Goal: Task Accomplishment & Management: Complete application form

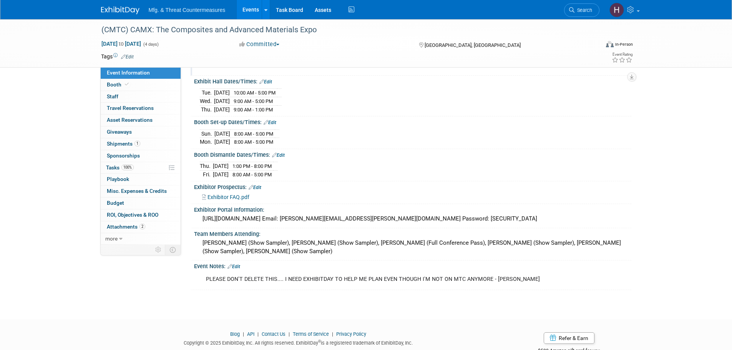
scroll to position [98, 0]
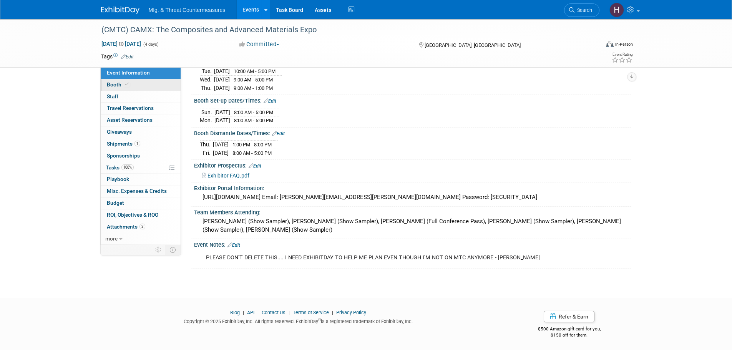
click at [150, 81] on link "Booth" at bounding box center [141, 85] width 80 height 12
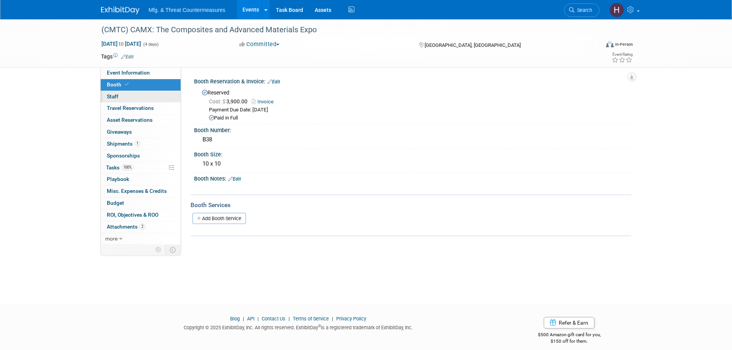
click at [144, 98] on link "0 Staff 0" at bounding box center [141, 97] width 80 height 12
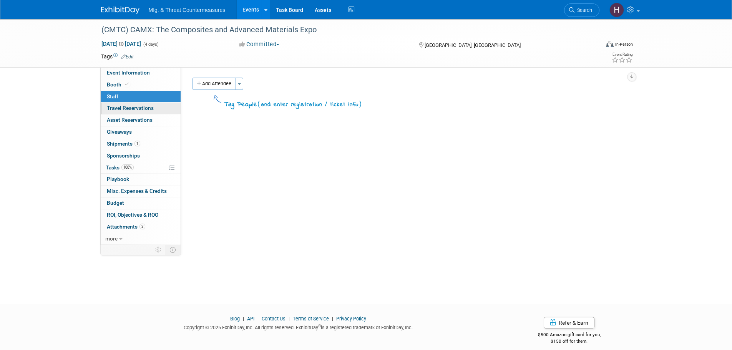
click at [144, 112] on link "0 Travel Reservations 0" at bounding box center [141, 109] width 80 height 12
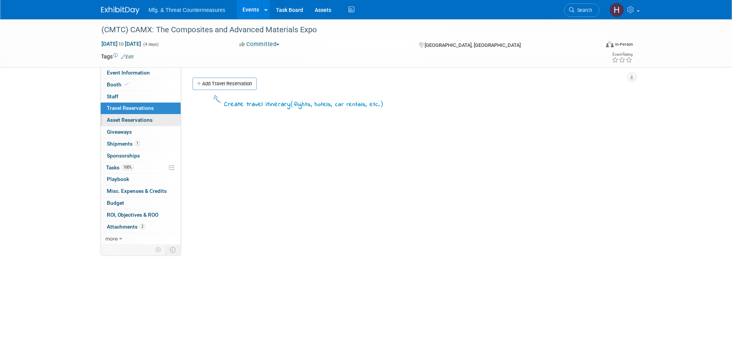
click at [141, 124] on link "0 Asset Reservations 0" at bounding box center [141, 120] width 80 height 12
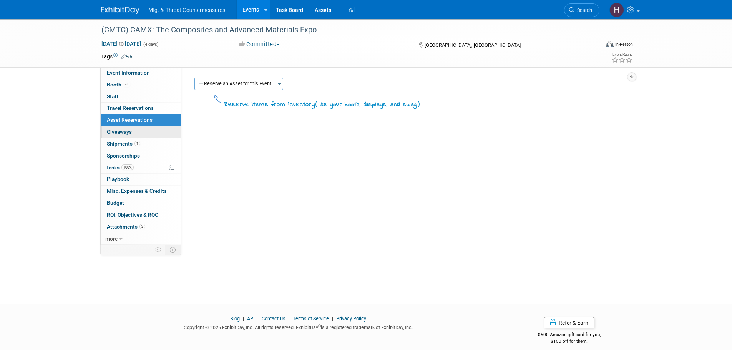
click at [136, 132] on link "0 Giveaways 0" at bounding box center [141, 132] width 80 height 12
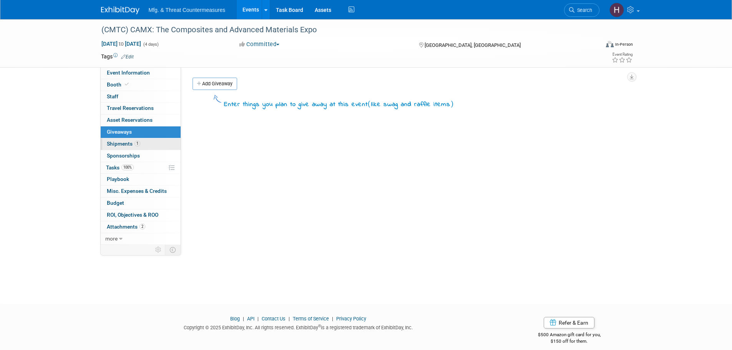
click at [131, 143] on span "Shipments 1" at bounding box center [123, 144] width 33 height 6
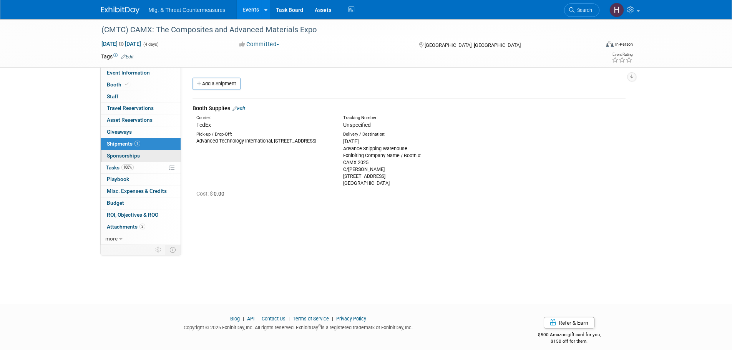
click at [126, 156] on span "Sponsorships 0" at bounding box center [123, 155] width 33 height 6
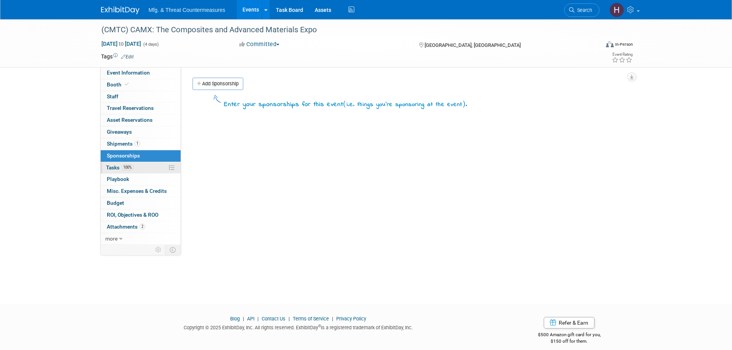
click at [120, 170] on span "Tasks 100%" at bounding box center [120, 167] width 28 height 6
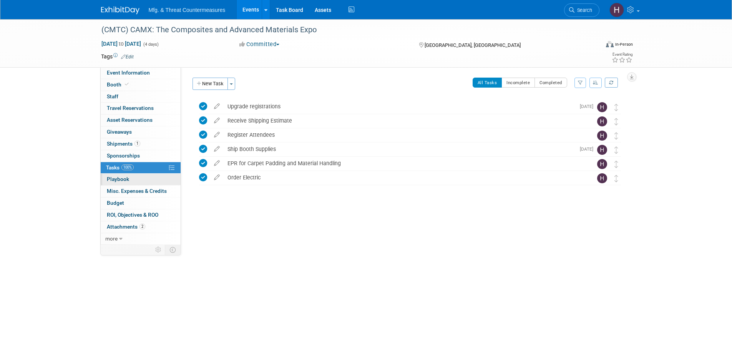
click at [130, 180] on link "0 Playbook 0" at bounding box center [141, 180] width 80 height 12
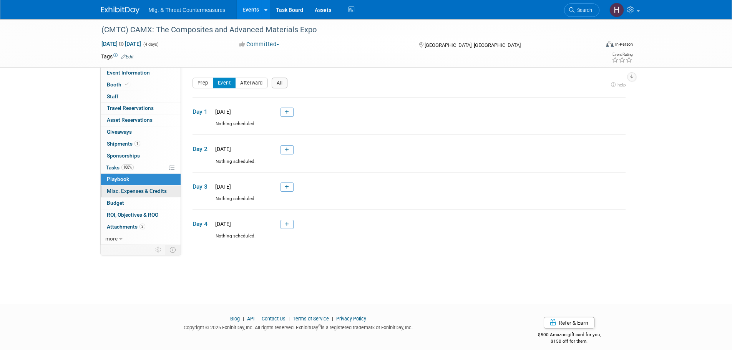
click at [130, 195] on link "0 Misc. Expenses & Credits 0" at bounding box center [141, 191] width 80 height 12
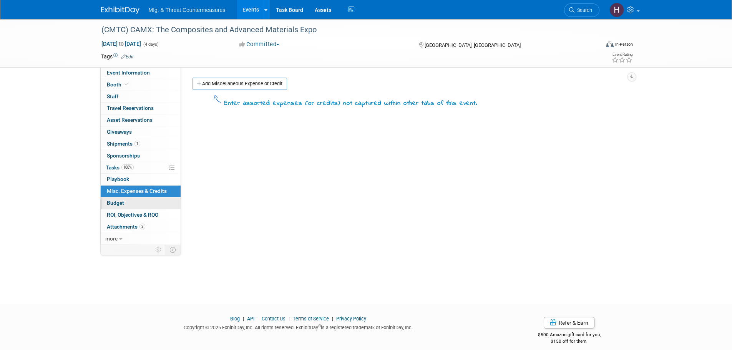
click at [129, 206] on link "Budget" at bounding box center [141, 203] width 80 height 12
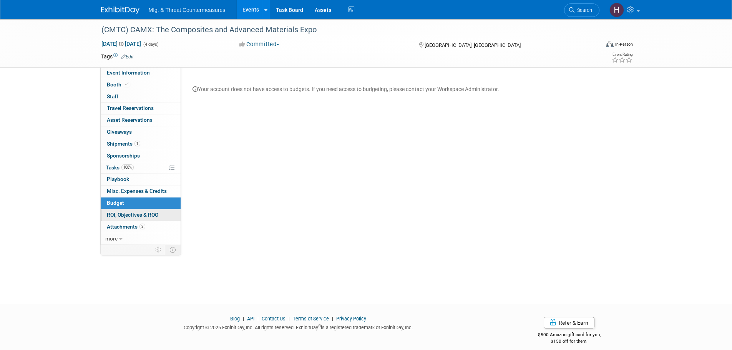
click at [127, 218] on link "0 ROI, Objectives & ROO 0" at bounding box center [141, 215] width 80 height 12
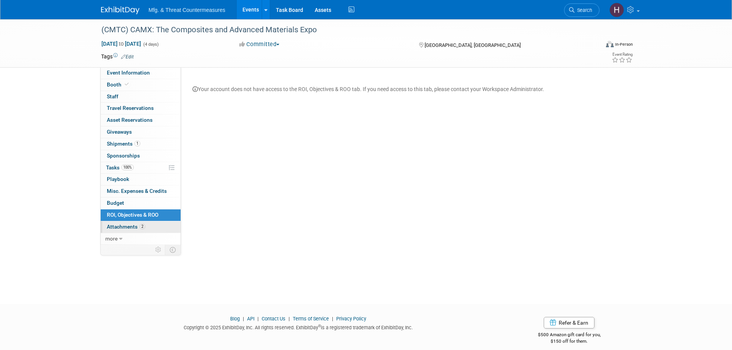
click at [127, 228] on span "Attachments 2" at bounding box center [126, 226] width 38 height 6
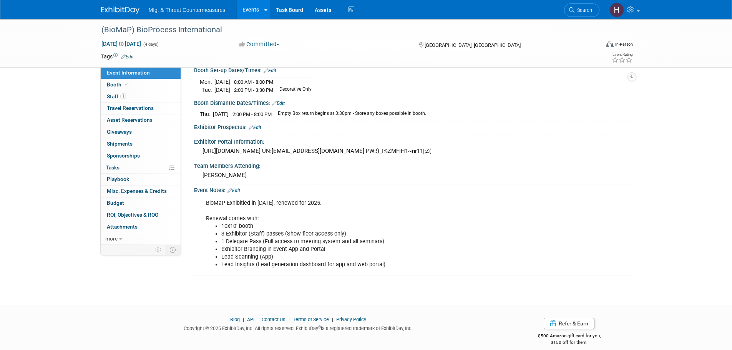
scroll to position [136, 0]
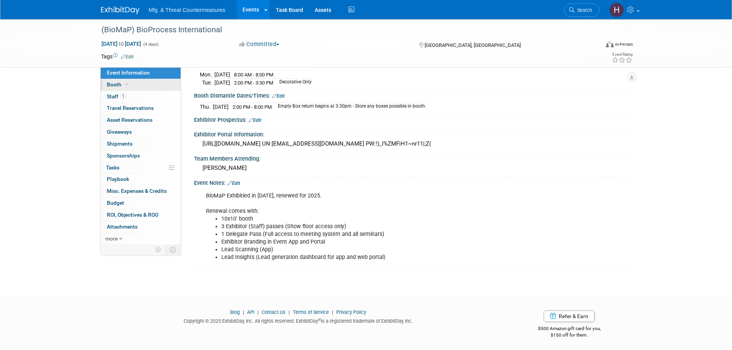
click at [134, 85] on link "Booth" at bounding box center [141, 85] width 80 height 12
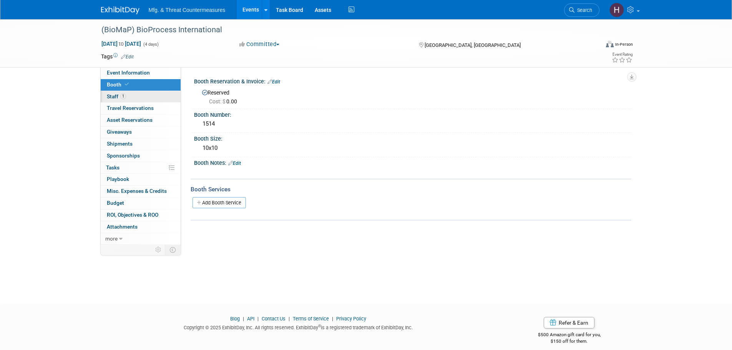
click at [126, 96] on link "1 Staff 1" at bounding box center [141, 97] width 80 height 12
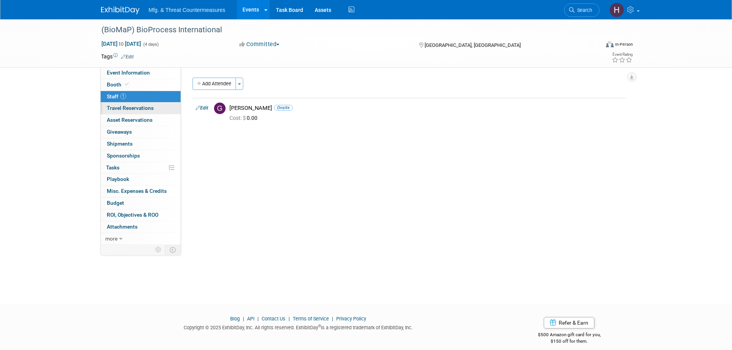
click at [127, 108] on span "Travel Reservations 0" at bounding box center [130, 108] width 47 height 6
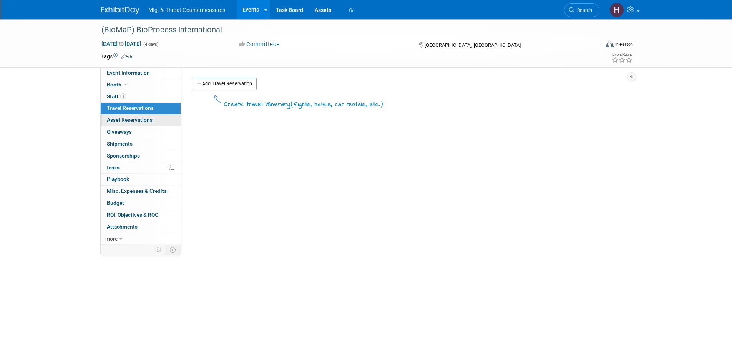
click at [127, 119] on span "Asset Reservations 0" at bounding box center [130, 120] width 46 height 6
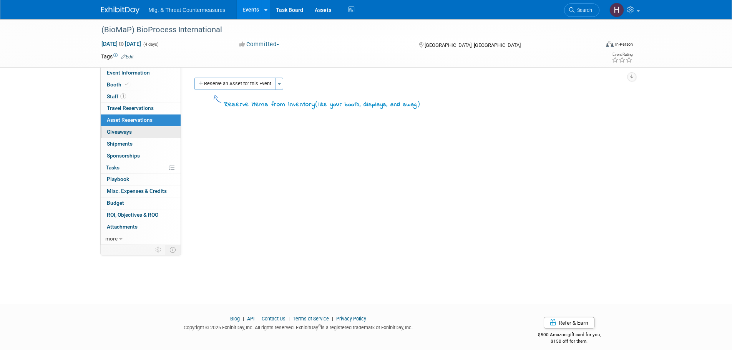
click at [127, 129] on span "Giveaways 0" at bounding box center [119, 132] width 25 height 6
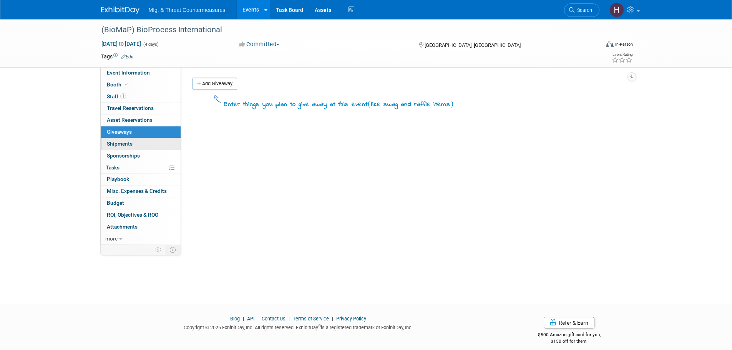
click at [126, 146] on span "Shipments 0" at bounding box center [120, 144] width 26 height 6
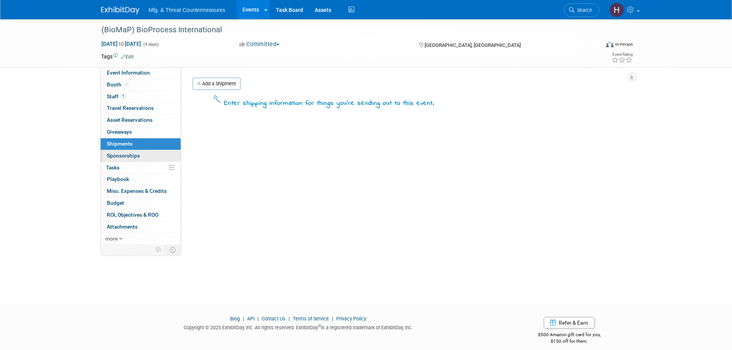
click at [127, 158] on span "Sponsorships 0" at bounding box center [123, 155] width 33 height 6
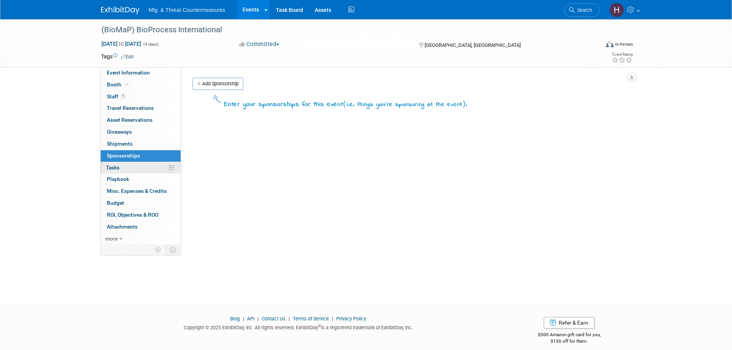
click at [124, 169] on link "0% Tasks 0%" at bounding box center [141, 168] width 80 height 12
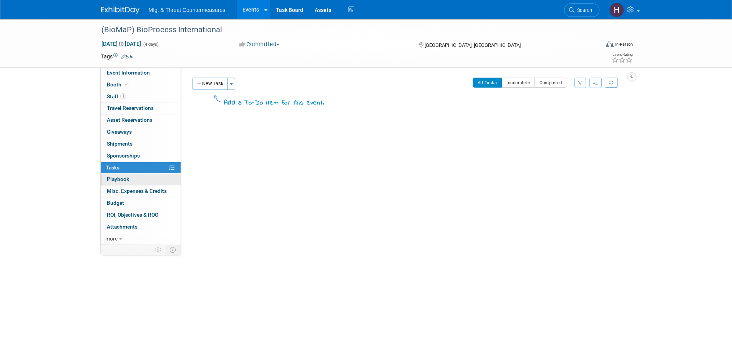
click at [124, 176] on span "Playbook 0" at bounding box center [118, 179] width 22 height 6
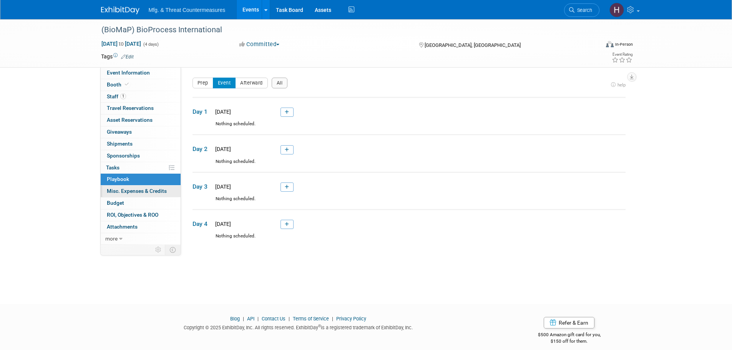
click at [125, 195] on link "0 Misc. Expenses & Credits 0" at bounding box center [141, 191] width 80 height 12
click at [0, 0] on div at bounding box center [0, 0] width 0 height 0
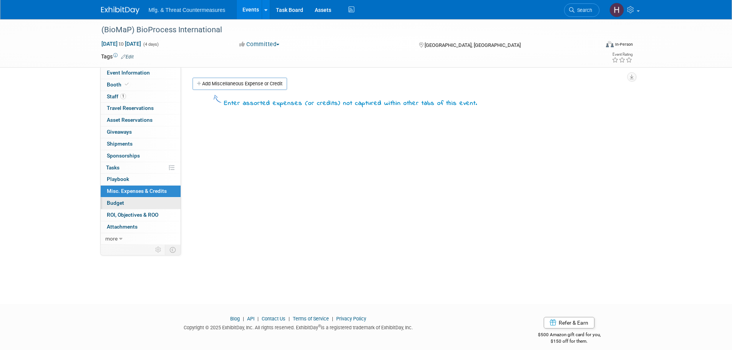
click at [125, 202] on link "Budget" at bounding box center [141, 203] width 80 height 12
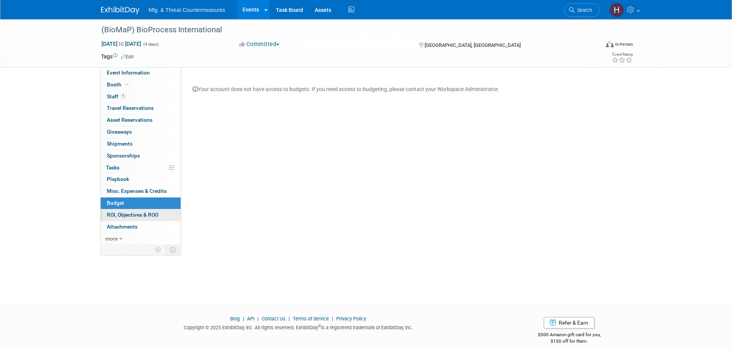
click at [119, 213] on span "ROI, Objectives & ROO 0" at bounding box center [132, 215] width 51 height 6
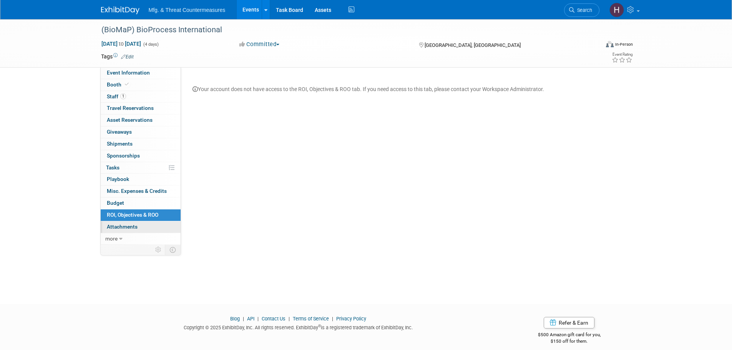
click at [117, 227] on span "Attachments 0" at bounding box center [122, 226] width 31 height 6
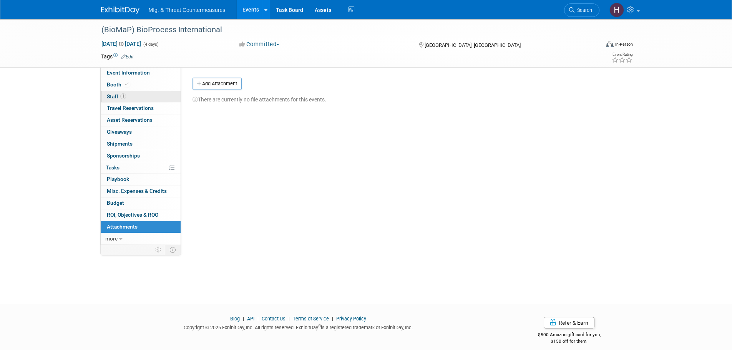
click at [129, 98] on link "1 Staff 1" at bounding box center [141, 97] width 80 height 12
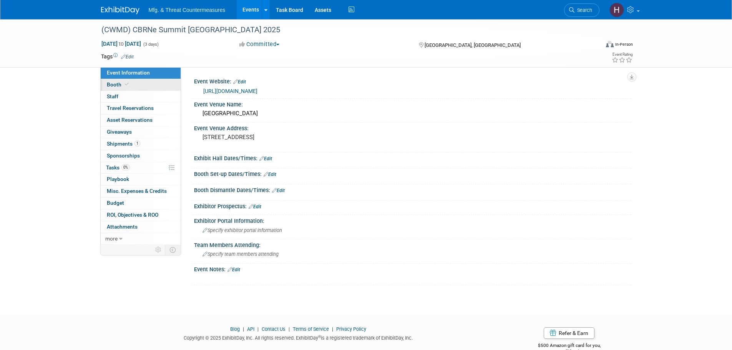
click at [134, 83] on link "Booth" at bounding box center [141, 85] width 80 height 12
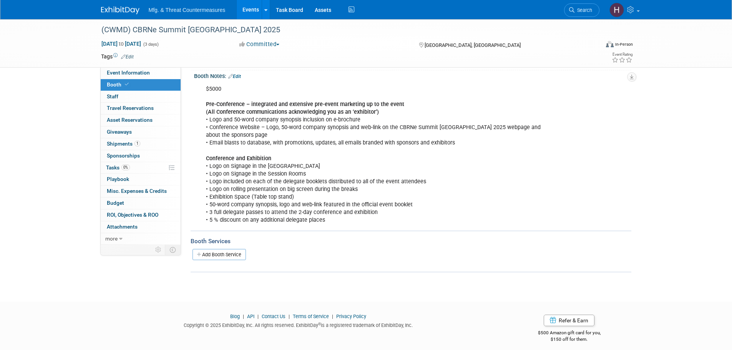
scroll to position [92, 0]
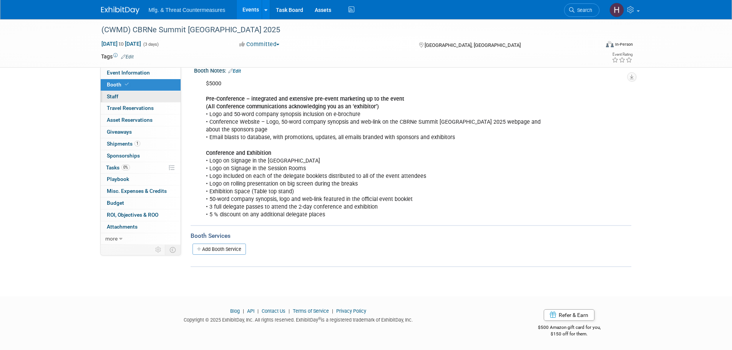
click at [115, 99] on span "Staff 0" at bounding box center [113, 96] width 12 height 6
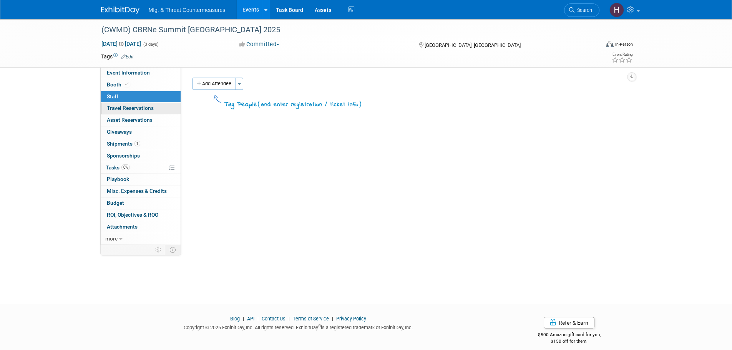
click at [111, 111] on span "Travel Reservations 0" at bounding box center [130, 108] width 47 height 6
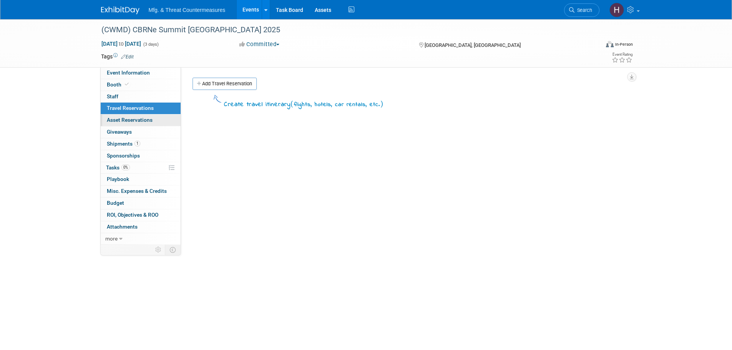
click at [111, 119] on span "Asset Reservations 0" at bounding box center [130, 120] width 46 height 6
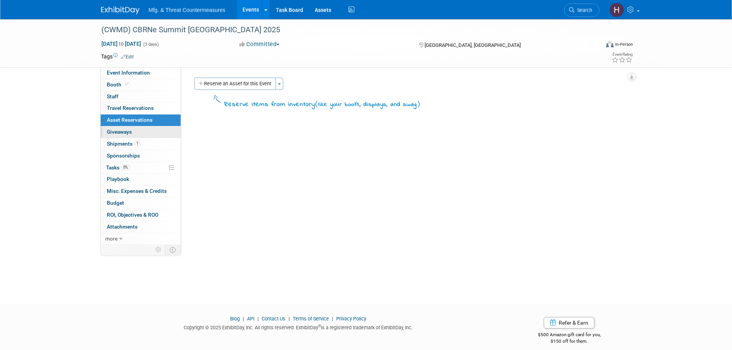
click at [114, 133] on span "Giveaways 0" at bounding box center [119, 132] width 25 height 6
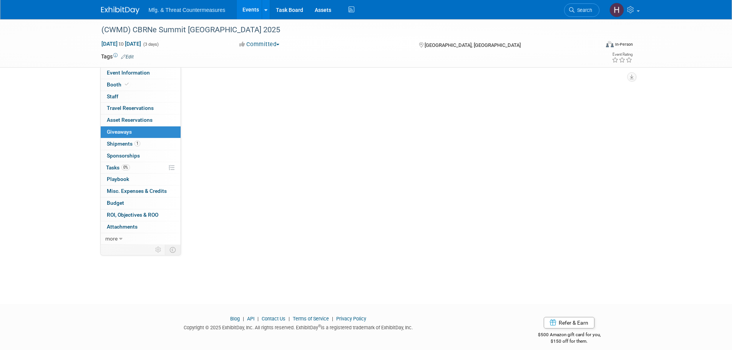
click at [114, 133] on span "Giveaways 0" at bounding box center [119, 132] width 25 height 6
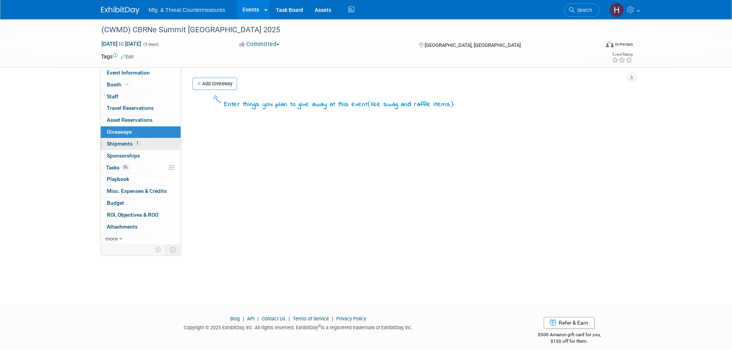
click at [112, 148] on link "1 Shipments 1" at bounding box center [141, 144] width 80 height 12
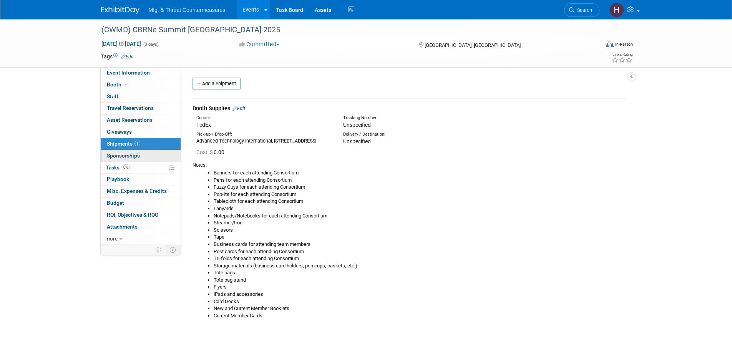
click at [112, 157] on span "Sponsorships 0" at bounding box center [123, 155] width 33 height 6
click at [0, 0] on div at bounding box center [0, 0] width 0 height 0
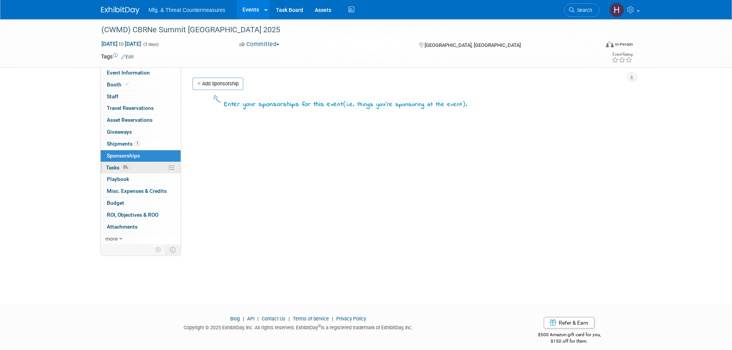
click at [112, 167] on span "Tasks 0%" at bounding box center [118, 167] width 24 height 6
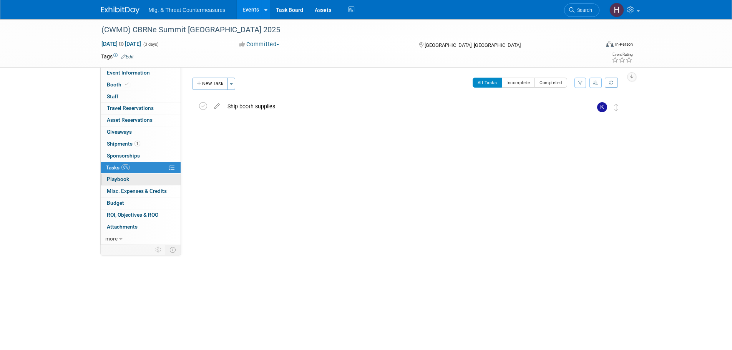
click at [113, 179] on span "Playbook 0" at bounding box center [118, 179] width 22 height 6
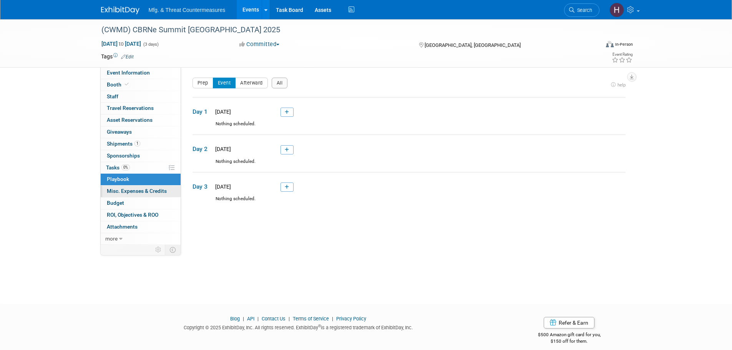
click at [116, 191] on span "Misc. Expenses & Credits 0" at bounding box center [137, 191] width 60 height 6
click at [0, 0] on div at bounding box center [0, 0] width 0 height 0
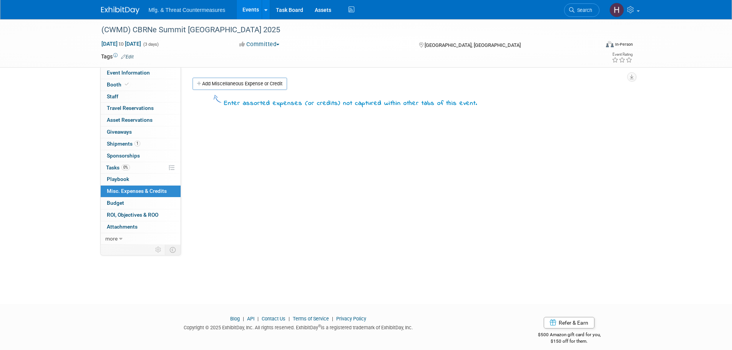
click at [116, 200] on span "Budget" at bounding box center [115, 203] width 17 height 6
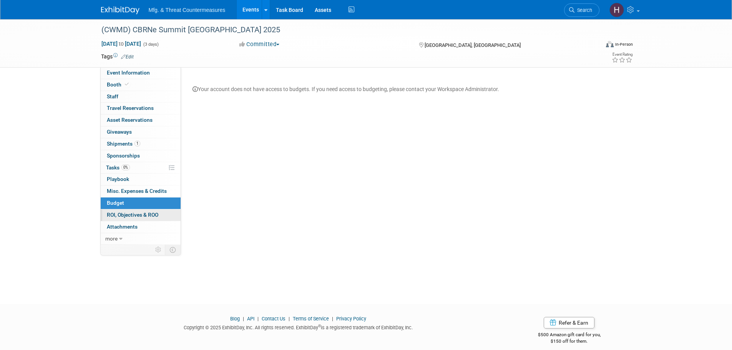
click at [115, 210] on link "0 ROI, Objectives & ROO 0" at bounding box center [141, 215] width 80 height 12
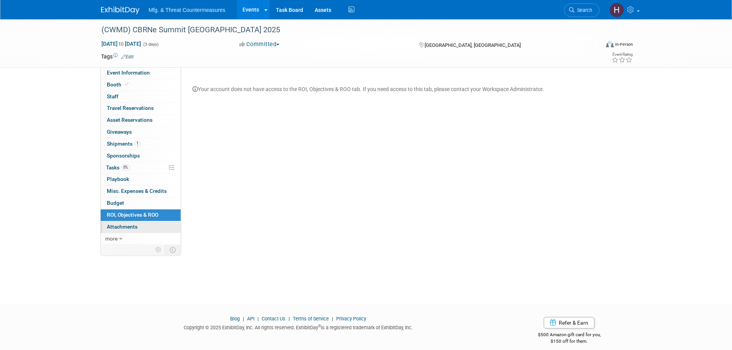
click at [120, 228] on span "Attachments 0" at bounding box center [122, 226] width 31 height 6
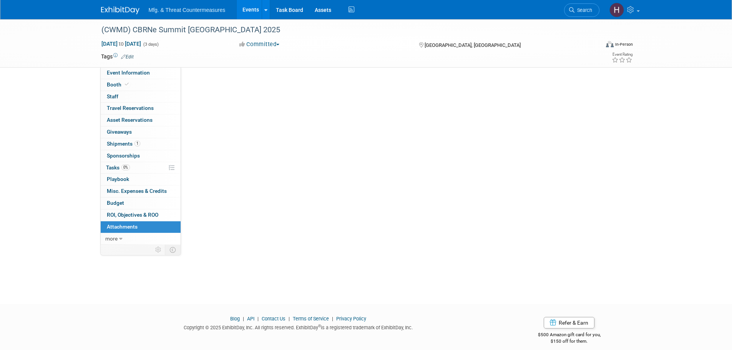
click at [120, 228] on span "Attachments 0" at bounding box center [122, 226] width 31 height 6
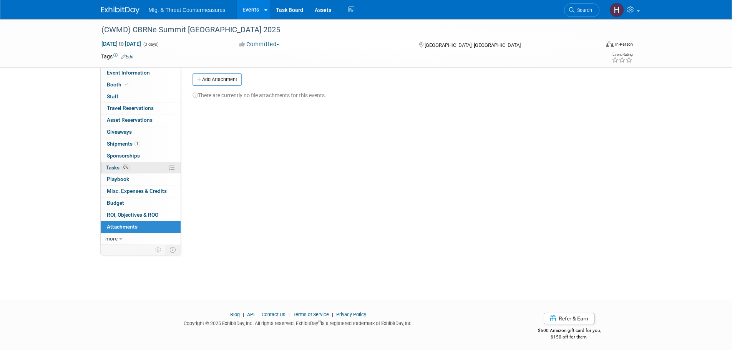
scroll to position [8, 0]
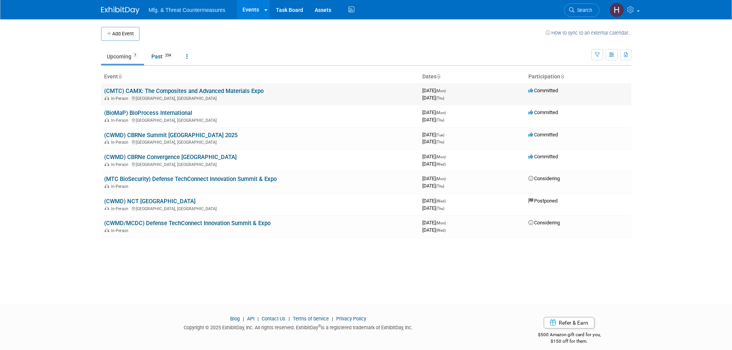
click at [199, 88] on link "(CMTC) CAMX: The Composites and Advanced Materials Expo" at bounding box center [183, 91] width 159 height 7
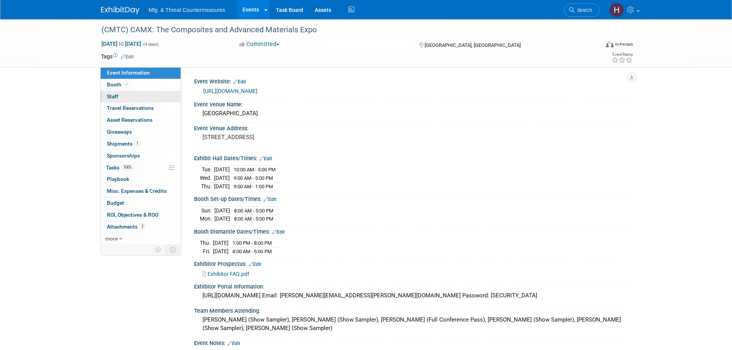
click at [137, 95] on link "0 Staff 0" at bounding box center [141, 97] width 80 height 12
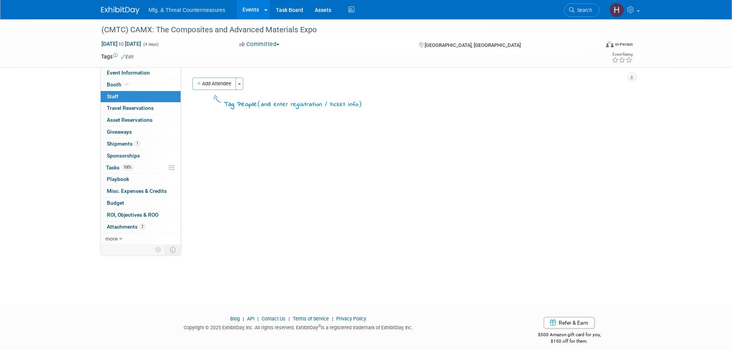
click at [230, 86] on button "Add Attendee" at bounding box center [213, 84] width 43 height 12
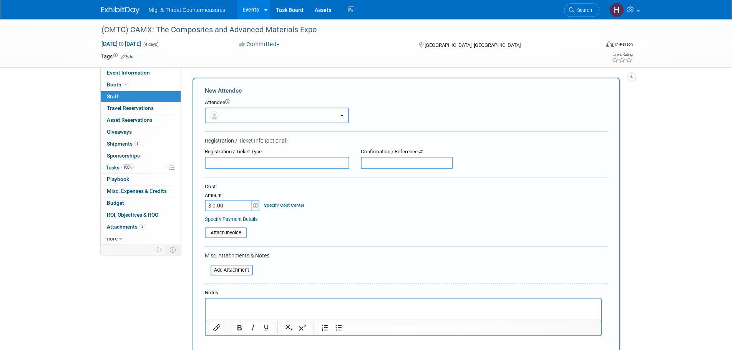
click at [243, 116] on button "button" at bounding box center [277, 116] width 144 height 16
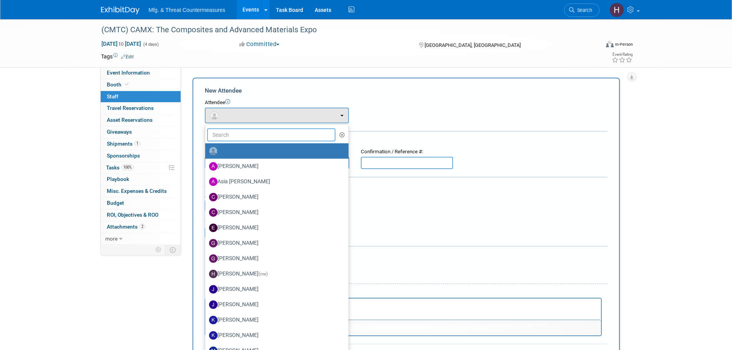
click at [260, 136] on input "text" at bounding box center [271, 134] width 129 height 13
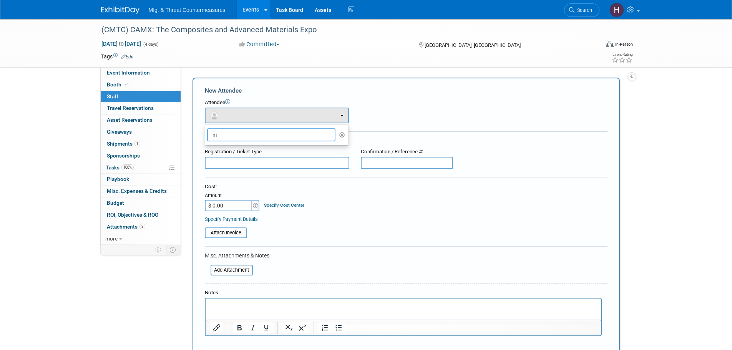
type input "n"
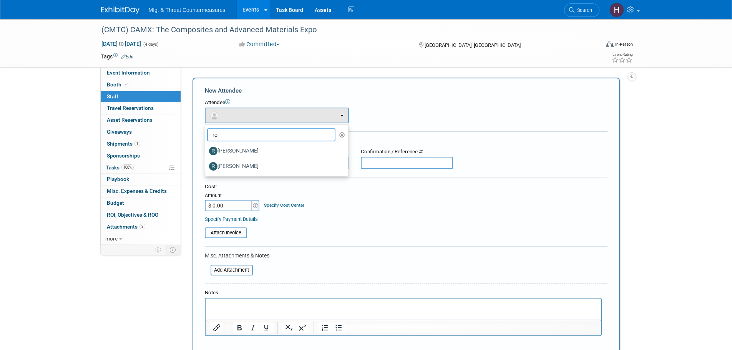
type input "r"
type input "d"
type input "s"
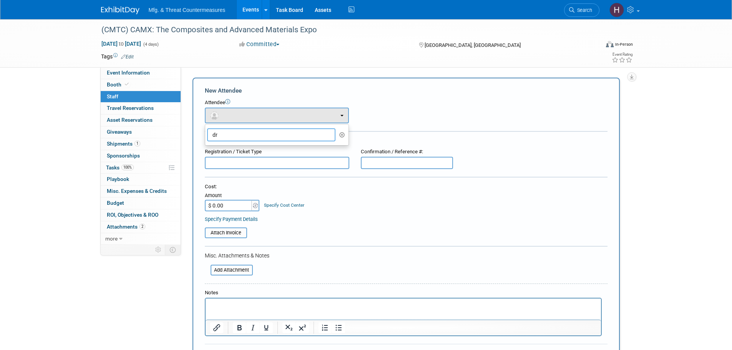
type input "d"
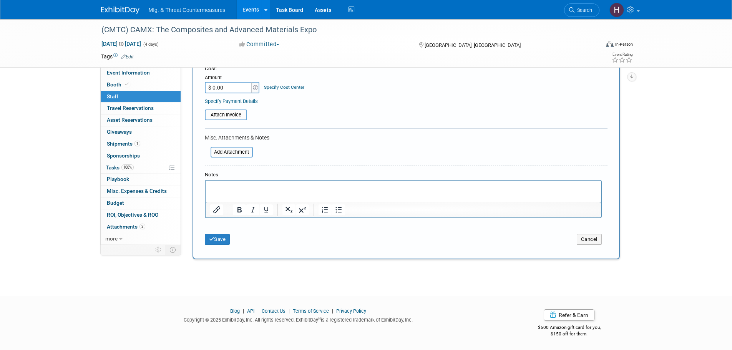
type input "eug"
click at [584, 239] on button "Cancel" at bounding box center [588, 239] width 25 height 11
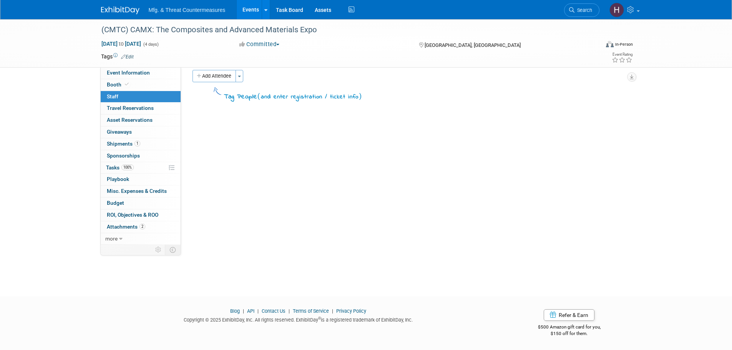
scroll to position [8, 0]
